Goal: Use online tool/utility: Utilize a website feature to perform a specific function

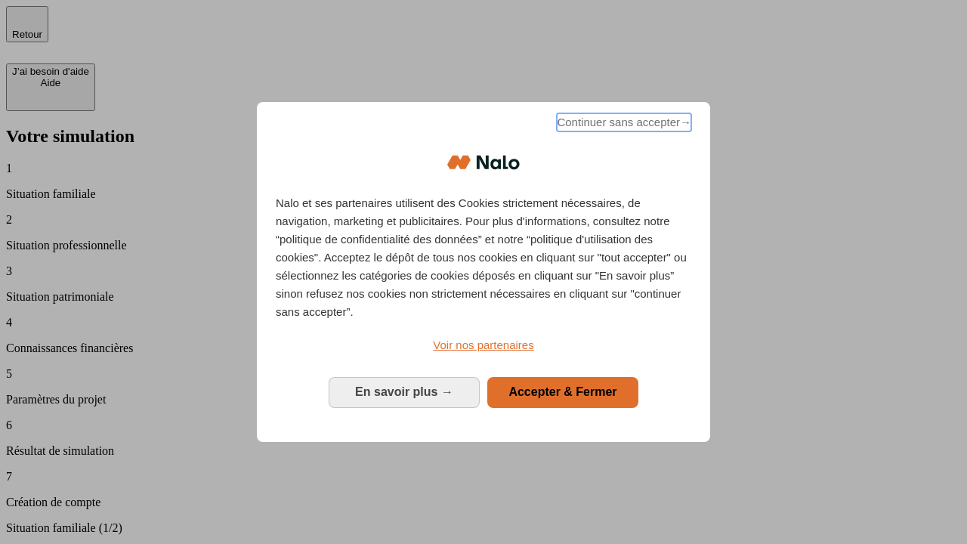
click at [622, 125] on span "Continuer sans accepter →" at bounding box center [624, 122] width 134 height 18
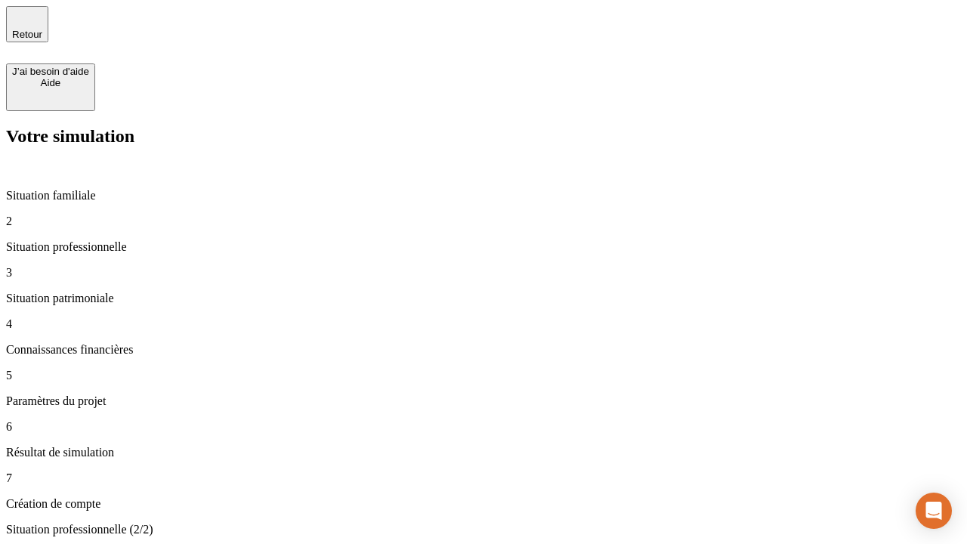
type input "30 000"
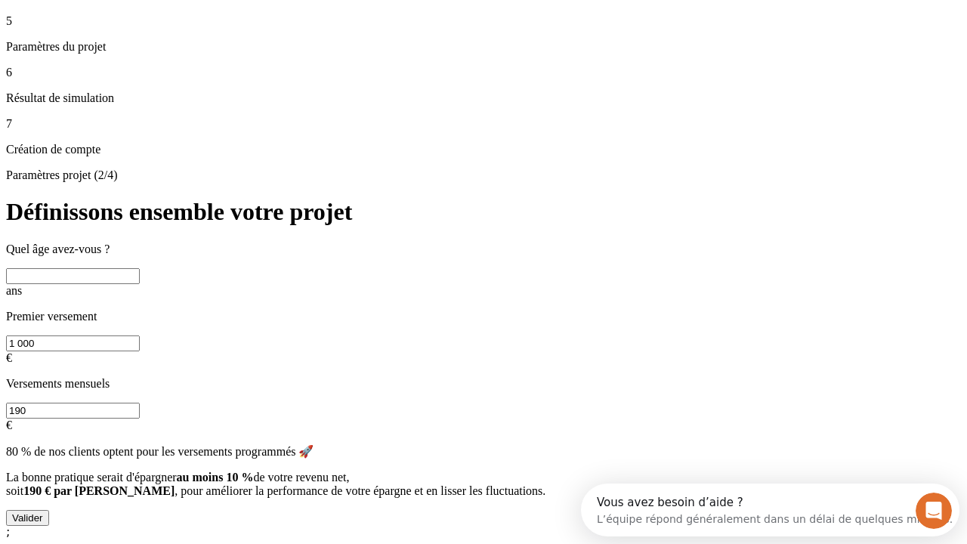
scroll to position [14, 0]
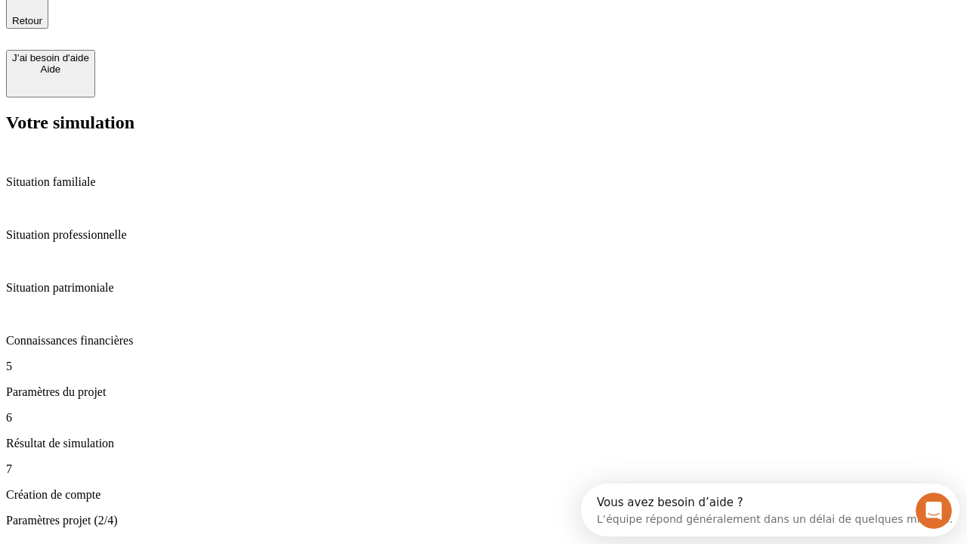
type input "25"
type input "1 000"
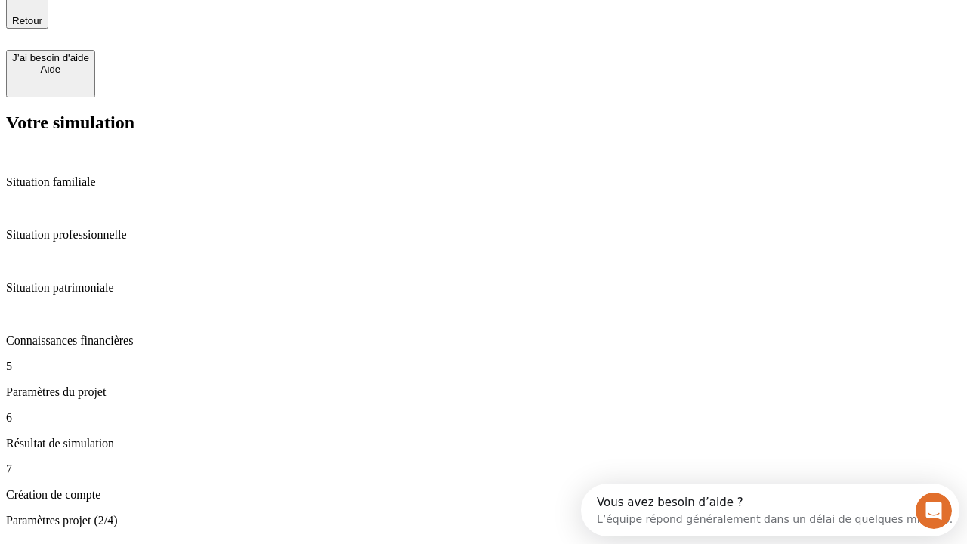
type input "640"
